Goal: Task Accomplishment & Management: Use online tool/utility

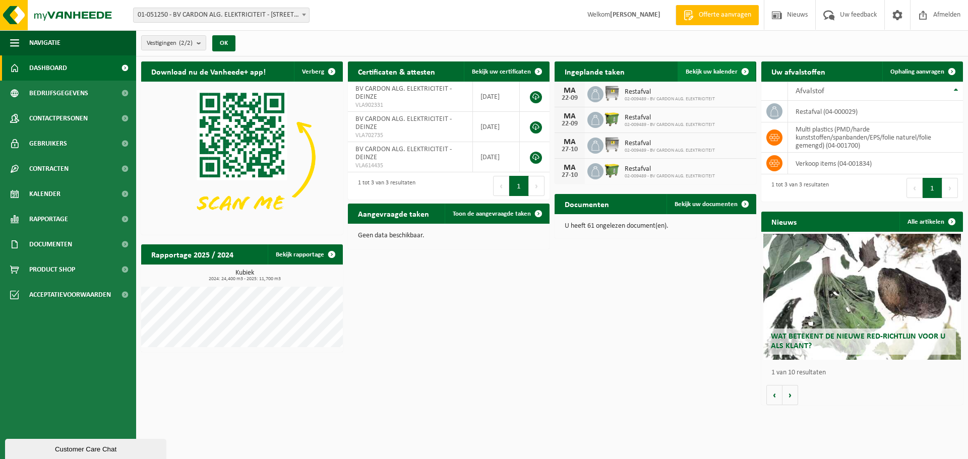
click at [712, 69] on span "Bekijk uw kalender" at bounding box center [712, 72] width 52 height 7
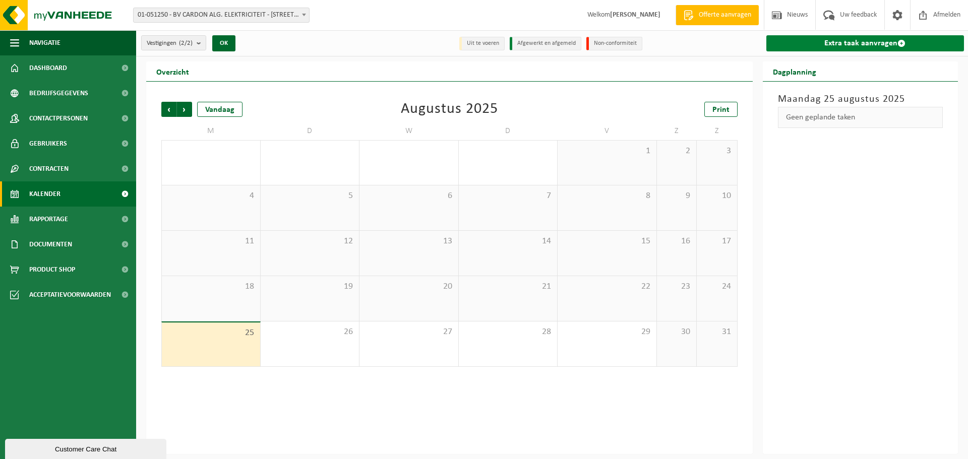
click at [840, 46] on link "Extra taak aanvragen" at bounding box center [865, 43] width 198 height 16
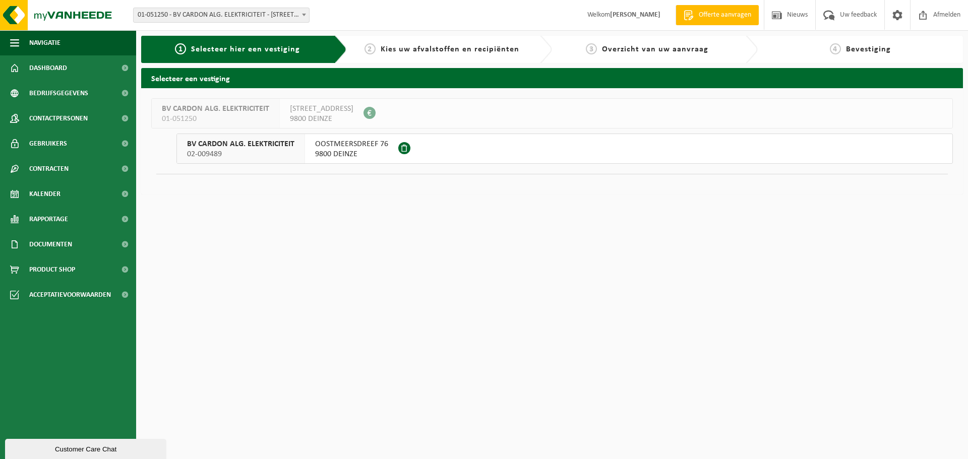
click at [589, 154] on button "BV CARDON ALG. ELEKTRICITEIT 02-009489 OOSTMEERSDREEF 76 9800 DEINZE" at bounding box center [564, 149] width 776 height 30
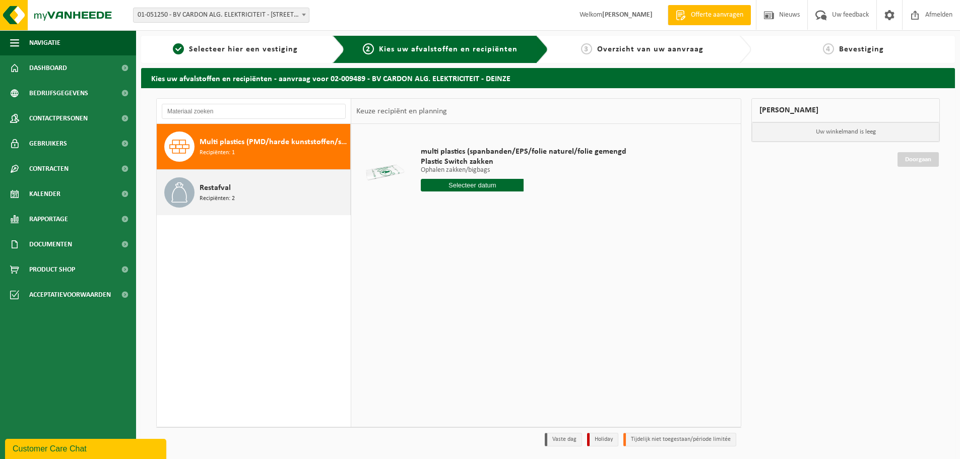
click at [300, 208] on div "Restafval Recipiënten: 2" at bounding box center [254, 192] width 194 height 45
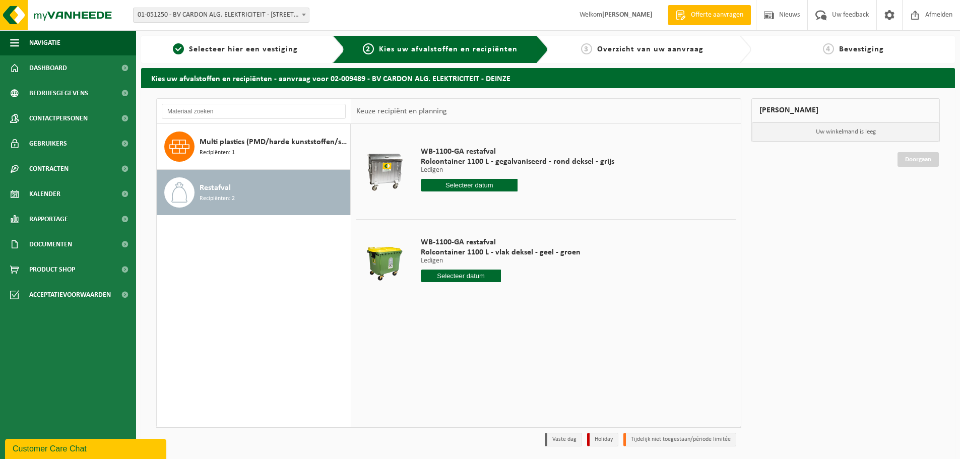
click at [468, 278] on input "text" at bounding box center [461, 276] width 80 height 13
click at [536, 298] on icon at bounding box center [535, 299] width 3 height 5
click at [430, 329] on div "1" at bounding box center [430, 333] width 18 height 16
type input "Van 2025-09-01"
type input "2025-09-01"
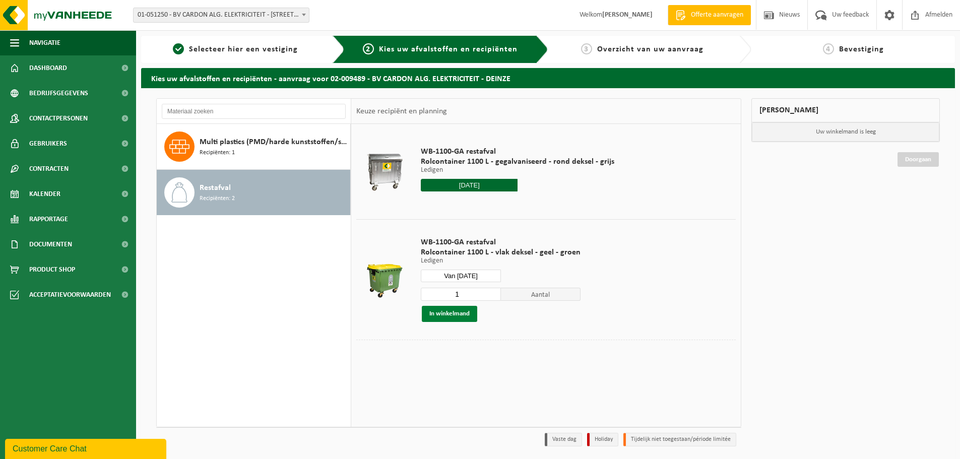
click at [458, 317] on button "In winkelmand" at bounding box center [449, 314] width 55 height 16
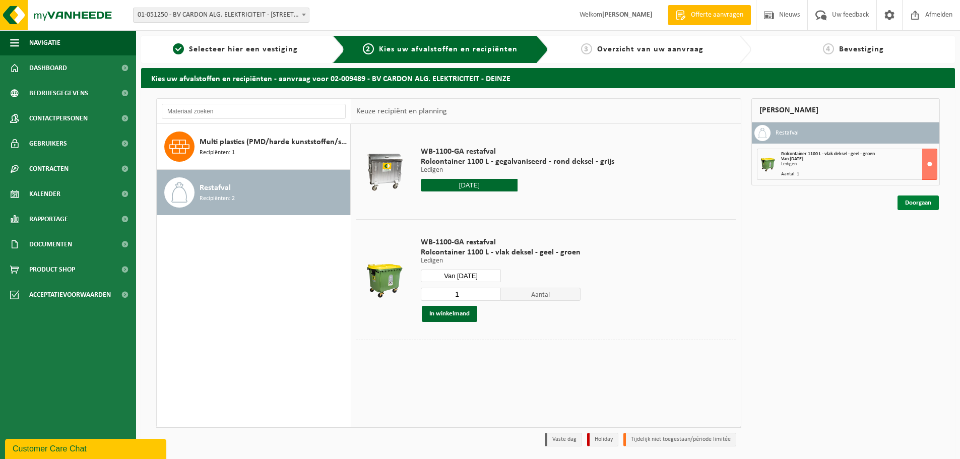
click at [924, 208] on link "Doorgaan" at bounding box center [918, 203] width 41 height 15
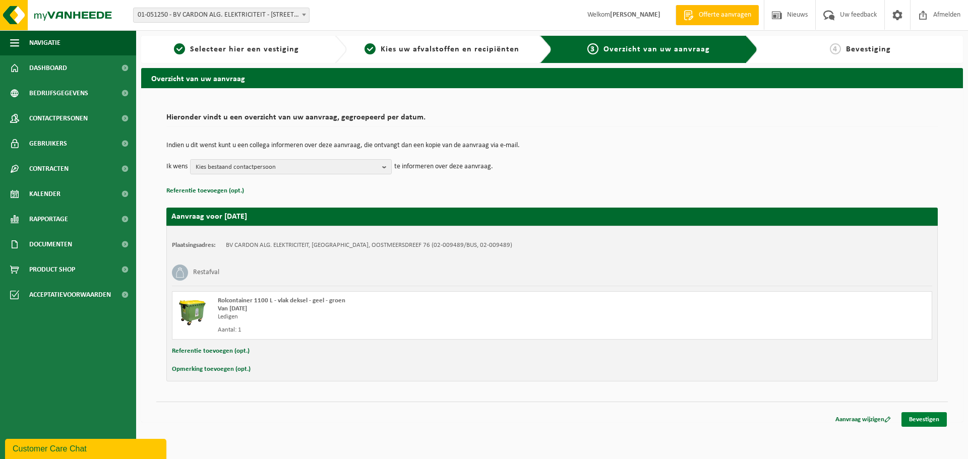
click at [939, 424] on link "Bevestigen" at bounding box center [923, 419] width 45 height 15
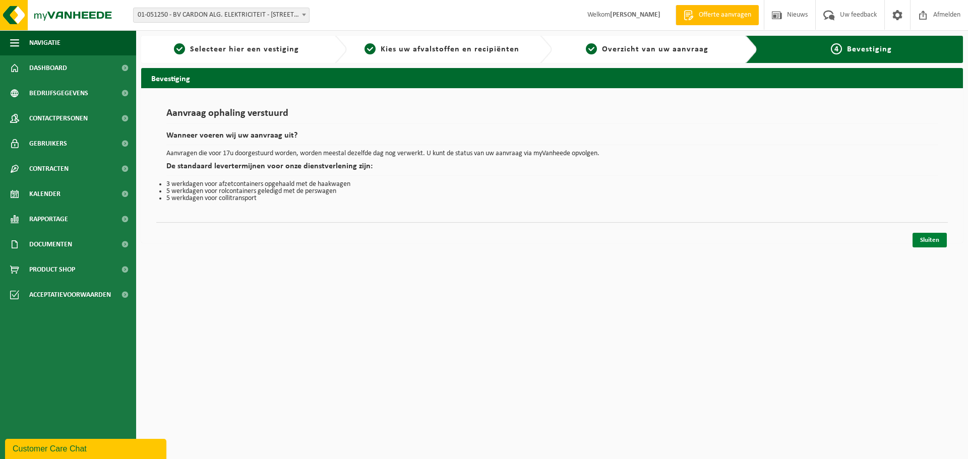
click at [919, 240] on link "Sluiten" at bounding box center [929, 240] width 34 height 15
